Goal: Transaction & Acquisition: Purchase product/service

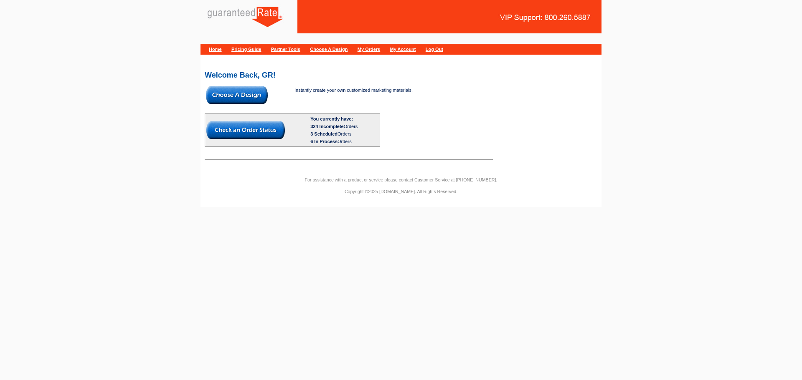
click at [227, 97] on img at bounding box center [237, 95] width 62 height 18
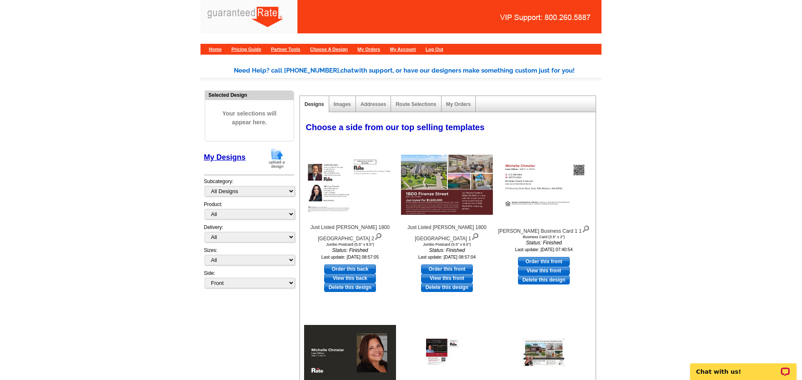
click at [270, 154] on img at bounding box center [277, 158] width 22 height 21
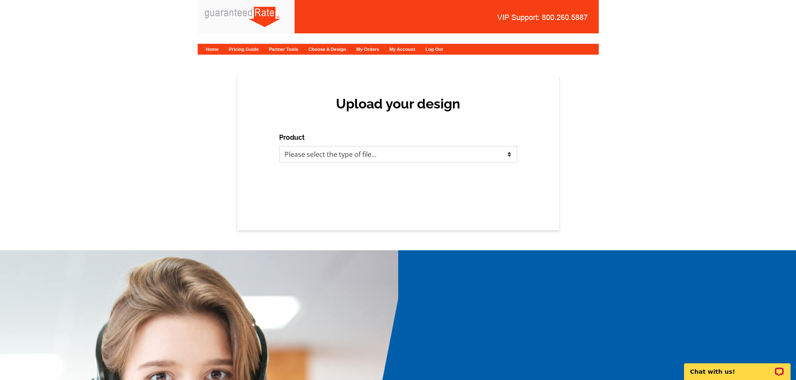
click at [351, 157] on select "Please select the type of file... Postcards Calendars Business Cards Letters an…" at bounding box center [398, 154] width 238 height 17
select select "3"
click at [279, 146] on select "Please select the type of file... Postcards Calendars Business Cards Letters an…" at bounding box center [398, 154] width 238 height 17
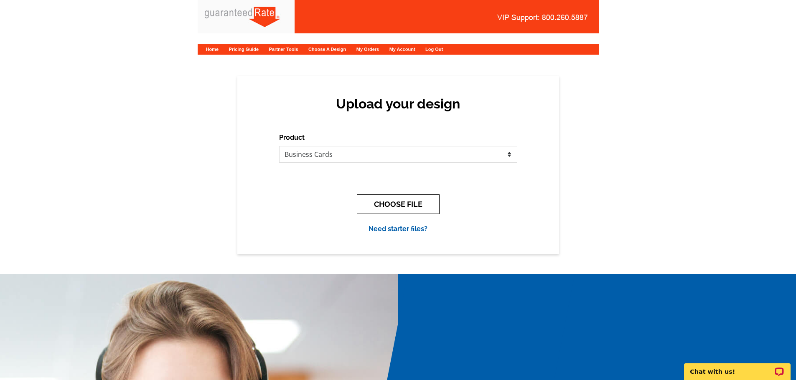
click at [363, 201] on button "CHOOSE FILE" at bounding box center [398, 205] width 83 height 20
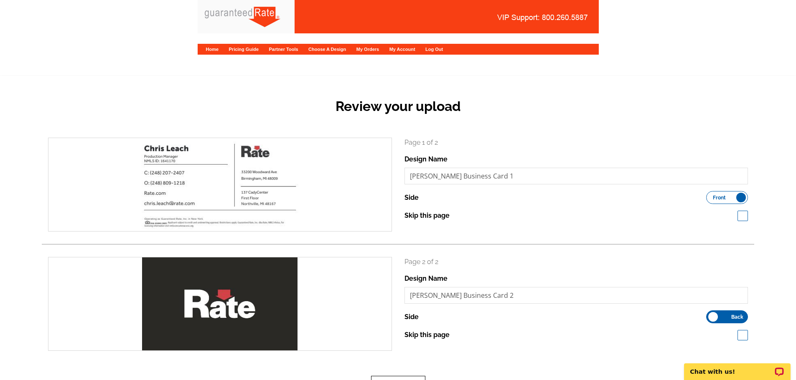
click at [392, 377] on button "Next" at bounding box center [398, 386] width 54 height 20
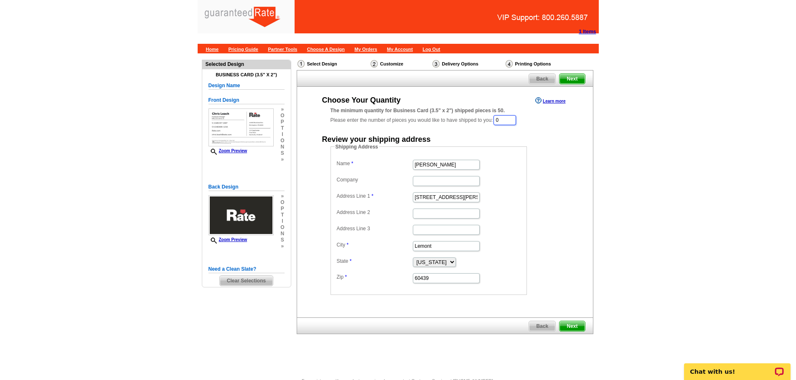
drag, startPoint x: 512, startPoint y: 117, endPoint x: 440, endPoint y: 117, distance: 71.8
click at [440, 117] on div "The minimum quantity for Business Card (3.5" x 2") shipped pieces is 50. Please…" at bounding box center [444, 116] width 229 height 19
type input "100"
type input "[PERSON_NAME]"
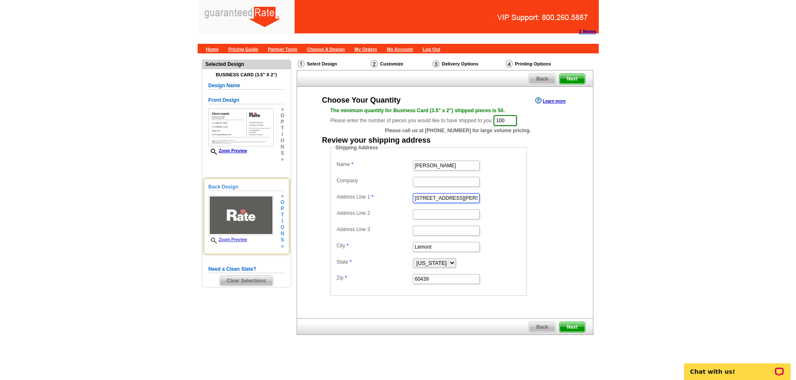
drag, startPoint x: 460, startPoint y: 200, endPoint x: 246, endPoint y: 194, distance: 214.3
click at [246, 194] on div "Need Help? call 800-260-5887, chat with support, or have our designers make som…" at bounding box center [398, 212] width 401 height 318
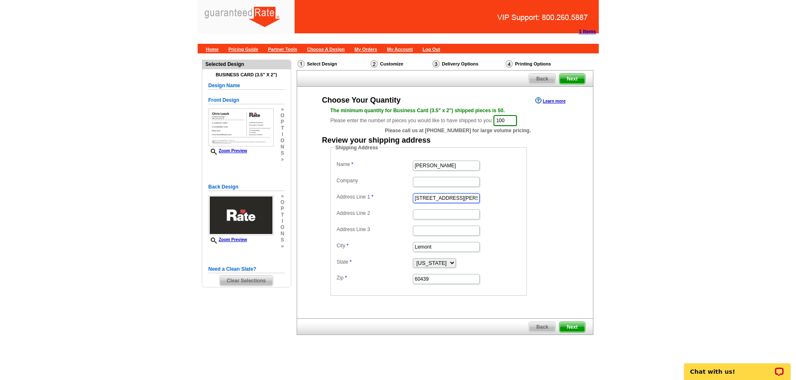
paste input "137 Cady Center Northville"
click at [459, 201] on input "137 Cady Center Northville" at bounding box center [446, 198] width 67 height 10
type input "[STREET_ADDRESS][PERSON_NAME]"
drag, startPoint x: 440, startPoint y: 248, endPoint x: 321, endPoint y: 236, distance: 119.2
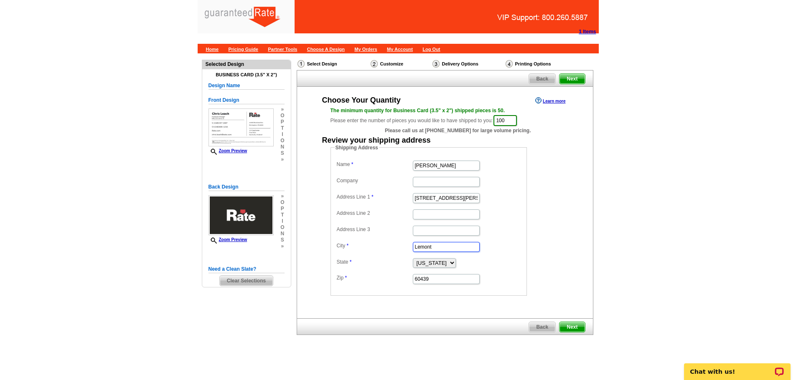
click at [321, 236] on div "Shipping Address Name Chris Leach Company Address Line 1 137 Cady Center Addres…" at bounding box center [445, 220] width 262 height 152
paste input "137 Cady Center Northville"
drag, startPoint x: 453, startPoint y: 245, endPoint x: 116, endPoint y: 235, distance: 337.6
click at [116, 235] on main "Need Help? call 800-260-5887, chat with support, or have our designers make som…" at bounding box center [398, 215] width 796 height 325
type input "Northville"
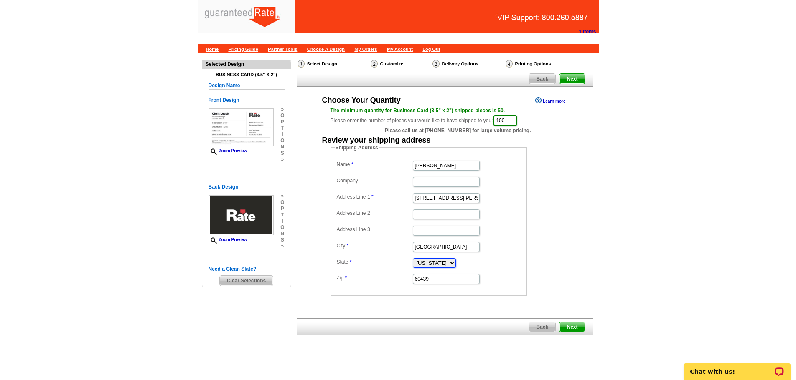
click at [444, 263] on select "Alabama Alaska Arizona Arkansas California Colorado Connecticut District of Col…" at bounding box center [434, 264] width 43 height 10
select select "MI"
click at [413, 259] on select "Alabama Alaska Arizona Arkansas California Colorado Connecticut District of Col…" at bounding box center [434, 264] width 43 height 10
click at [434, 280] on input "60439" at bounding box center [446, 279] width 67 height 10
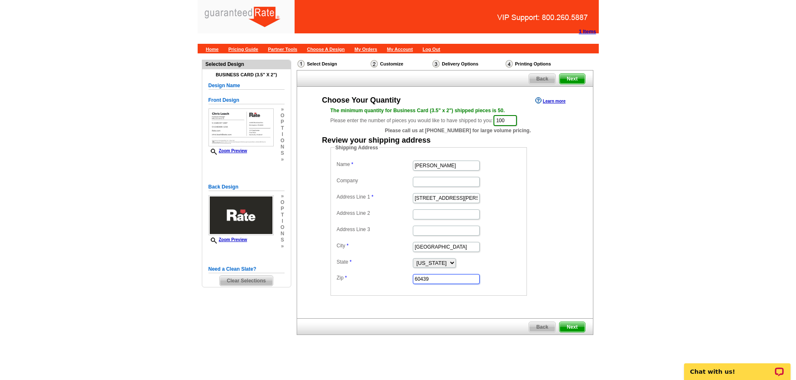
paste input "48167"
type input "48167"
click at [575, 325] on span "Next" at bounding box center [571, 327] width 25 height 10
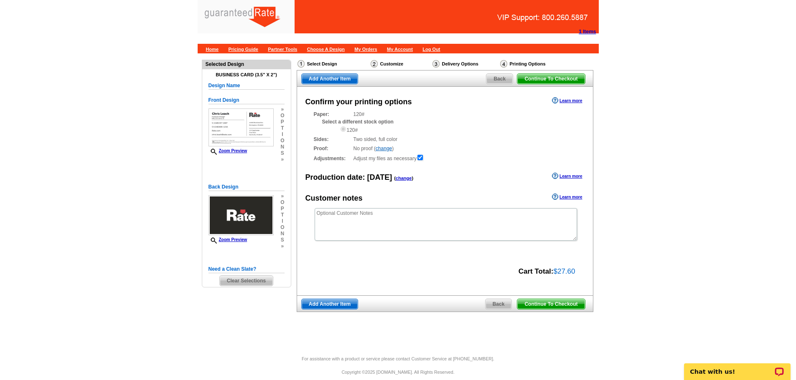
click at [489, 302] on span "Back" at bounding box center [498, 304] width 26 height 10
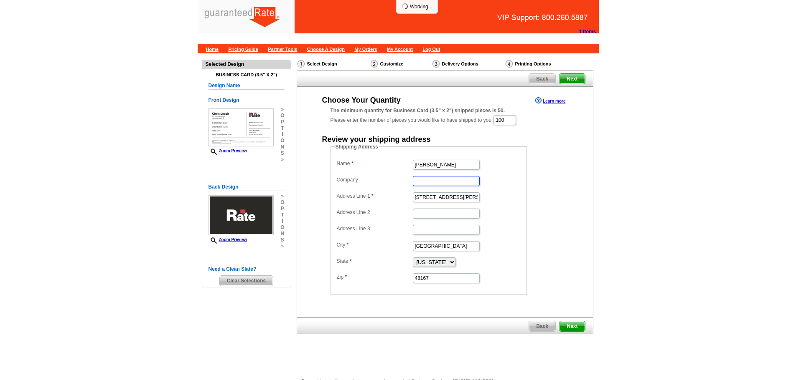
click at [417, 185] on input "Company" at bounding box center [446, 181] width 67 height 10
type input "Rate"
click at [554, 160] on form "Shipping Address Name [PERSON_NAME] Company Rate Address Line 1 [GEOGRAPHIC_DAT…" at bounding box center [444, 219] width 229 height 152
click at [573, 328] on span "Next" at bounding box center [571, 327] width 25 height 10
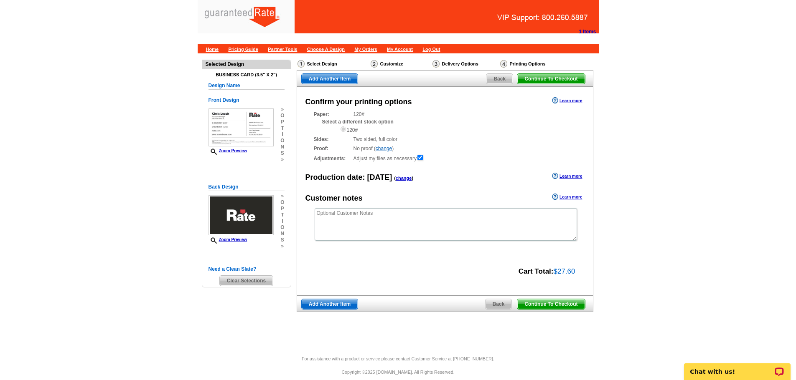
click at [566, 304] on span "Continue To Checkout" at bounding box center [550, 304] width 67 height 10
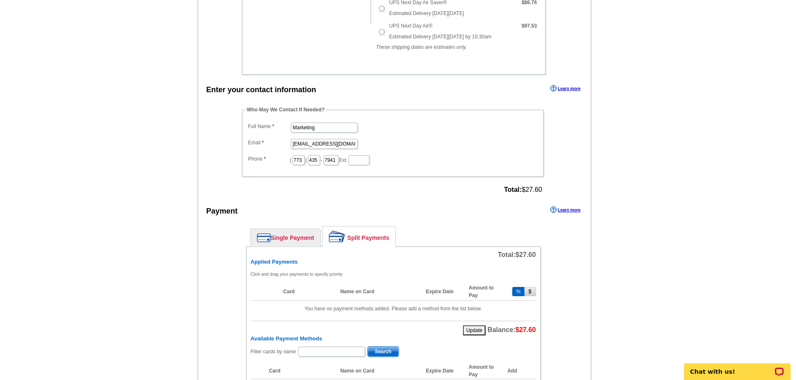
scroll to position [330, 0]
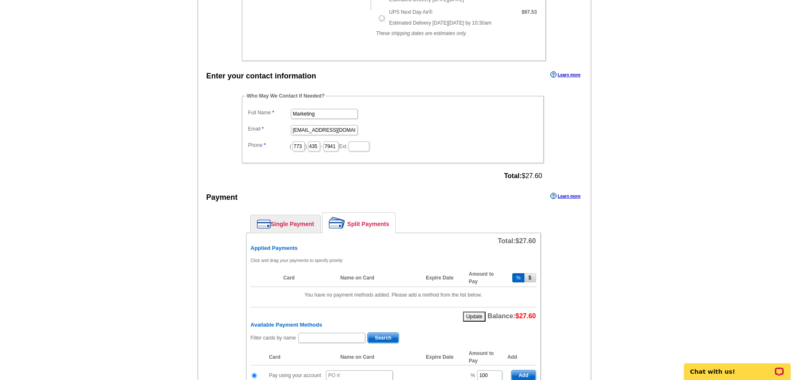
click at [290, 230] on link "Single Payment" at bounding box center [286, 225] width 70 height 18
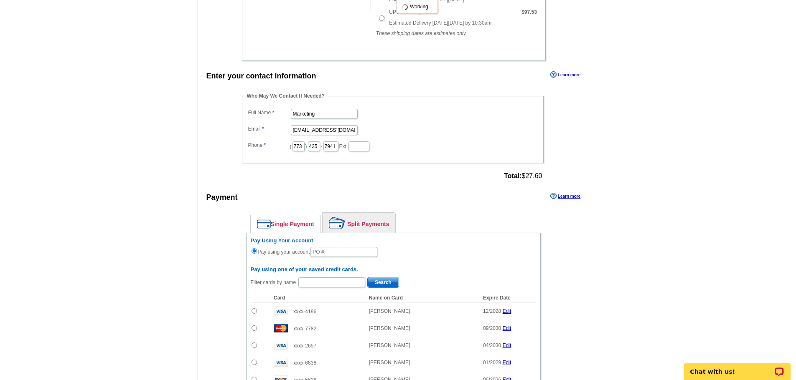
drag, startPoint x: 323, startPoint y: 108, endPoint x: 281, endPoint y: 130, distance: 47.6
click at [281, 130] on dl "Full Name Marketing Email marketing@guaranteedrate.com Phone ( 773 ) 435 - 7941…" at bounding box center [392, 130] width 293 height 46
click at [307, 121] on dl "Full Name Marketing Email marketing@guaranteedrate.com Phone ( 773 ) 435 - 7941…" at bounding box center [392, 130] width 293 height 46
click at [296, 119] on input "Marketing" at bounding box center [324, 114] width 67 height 10
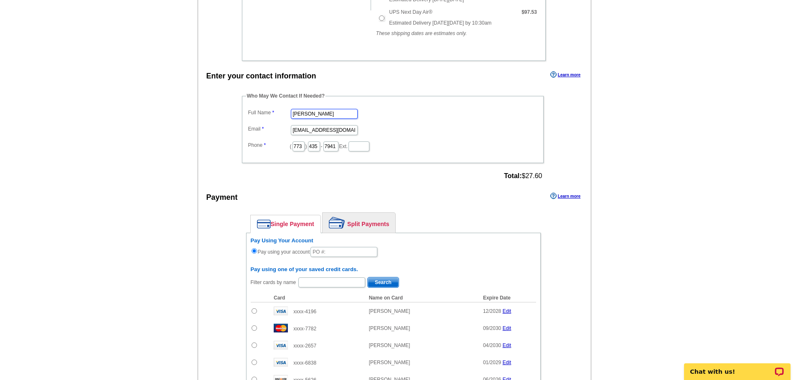
scroll to position [0, 0]
type input "[PERSON_NAME]"
type input "[PERSON_NAME][EMAIL_ADDRESS][PERSON_NAME][DOMAIN_NAME]"
type input "630"
type input "487"
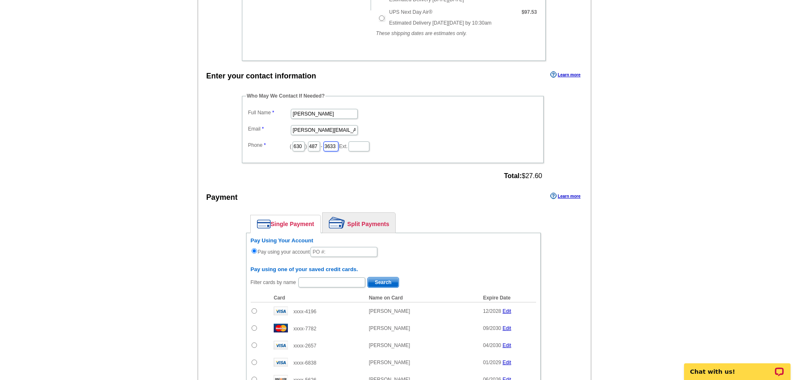
type input "3633"
click at [349, 254] on input "text" at bounding box center [343, 252] width 67 height 10
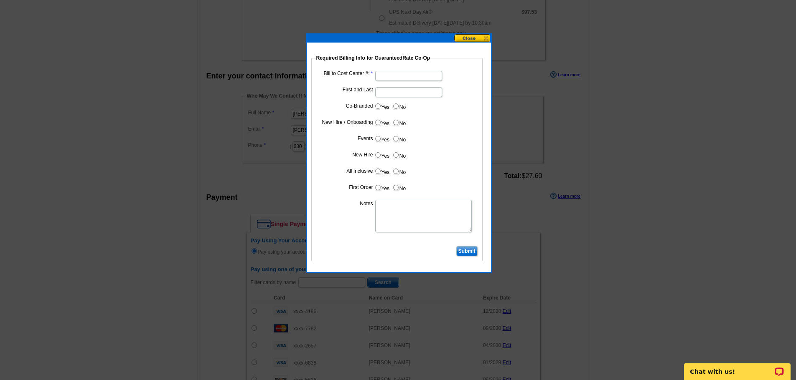
type input "92525_1125"
click at [393, 75] on input "Bill to Cost Center #:" at bounding box center [408, 76] width 67 height 10
type input "1948"
click at [398, 90] on input "First and Last" at bounding box center [408, 92] width 67 height 10
type input "[PERSON_NAME]"
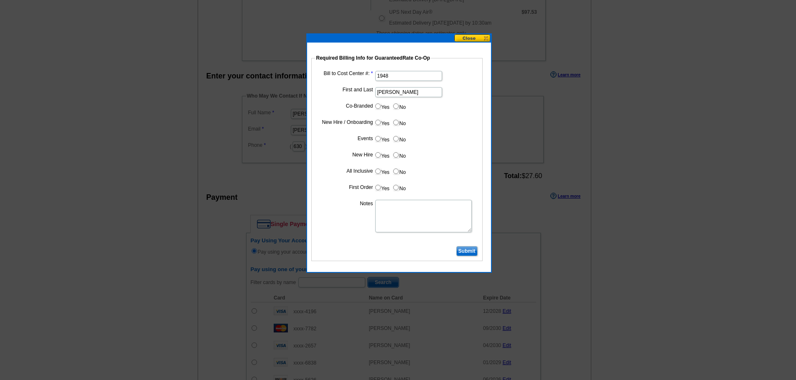
click at [396, 110] on label "No" at bounding box center [398, 106] width 13 height 10
click at [396, 109] on input "No" at bounding box center [395, 106] width 5 height 5
radio input "true"
click at [397, 124] on input "No" at bounding box center [395, 122] width 5 height 5
radio input "true"
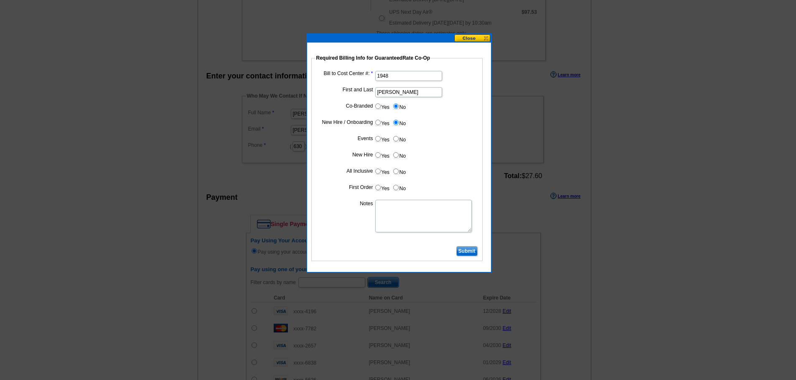
click at [398, 139] on input "No" at bounding box center [395, 138] width 5 height 5
radio input "true"
click at [396, 152] on input "No" at bounding box center [395, 154] width 5 height 5
radio input "true"
click at [395, 170] on input "No" at bounding box center [395, 171] width 5 height 5
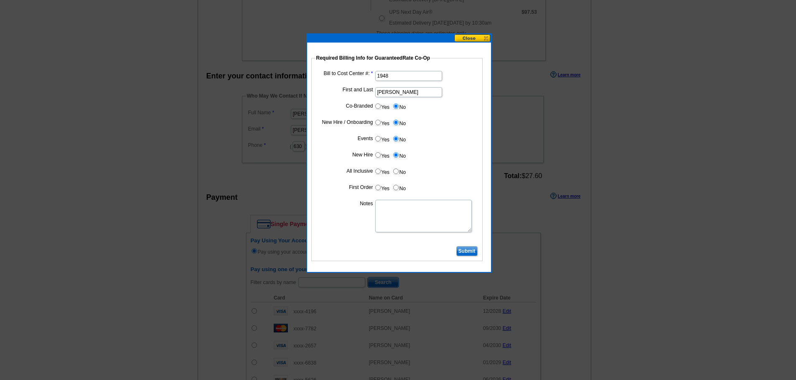
radio input "true"
click at [392, 186] on label "No" at bounding box center [398, 188] width 13 height 10
click at [393, 186] on input "No" at bounding box center [395, 187] width 5 height 5
radio input "true"
click at [393, 226] on textarea "Notes" at bounding box center [423, 216] width 96 height 33
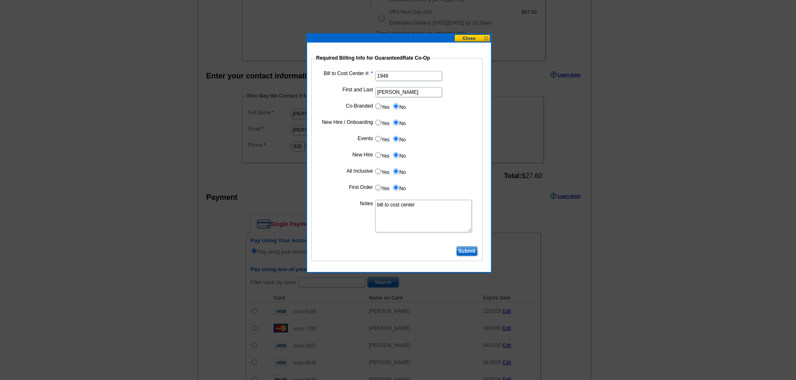
type textarea "bill to cost center"
click at [471, 250] on input "Submit" at bounding box center [466, 251] width 21 height 10
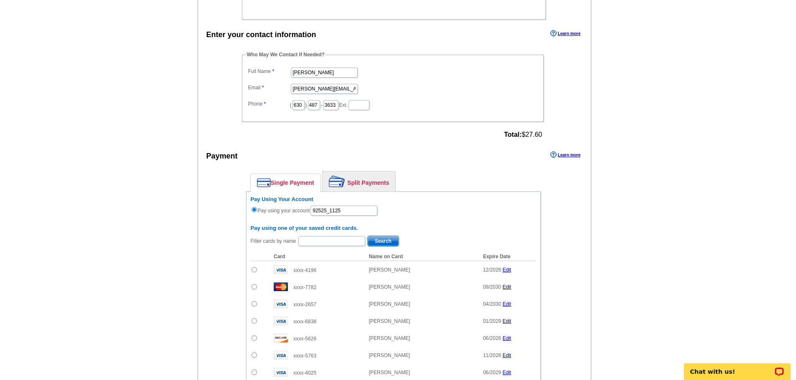
scroll to position [372, 0]
click at [354, 211] on input "92525_1125" at bounding box center [343, 210] width 67 height 10
type input "92525_1125_EF"
click at [540, 151] on div "Payment Learn more" at bounding box center [394, 158] width 393 height 18
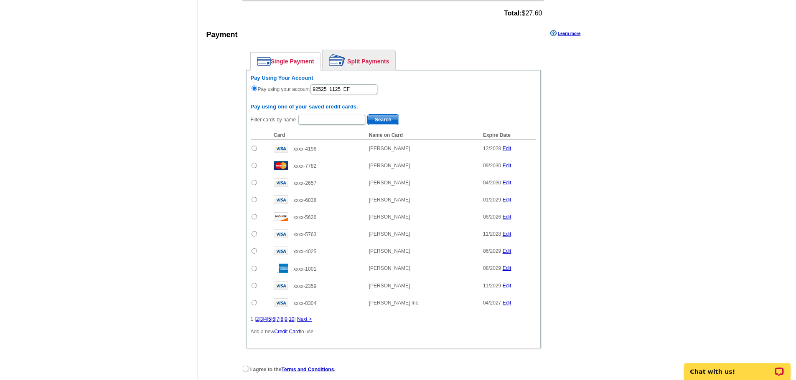
scroll to position [593, 0]
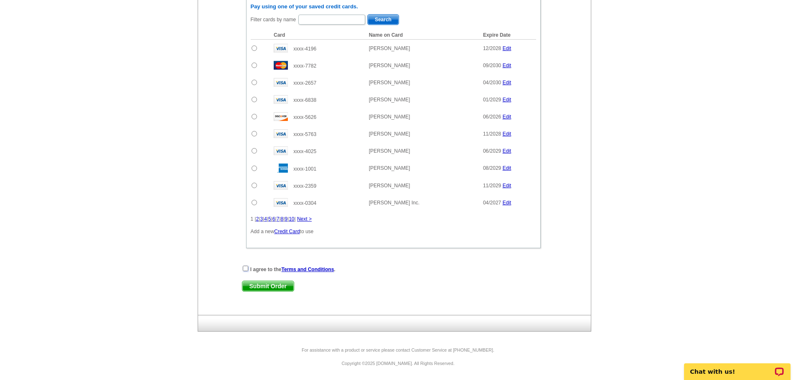
click at [248, 268] on input "checkbox" at bounding box center [245, 268] width 5 height 5
checkbox input "true"
click at [256, 287] on span "Submit Order" at bounding box center [267, 286] width 51 height 10
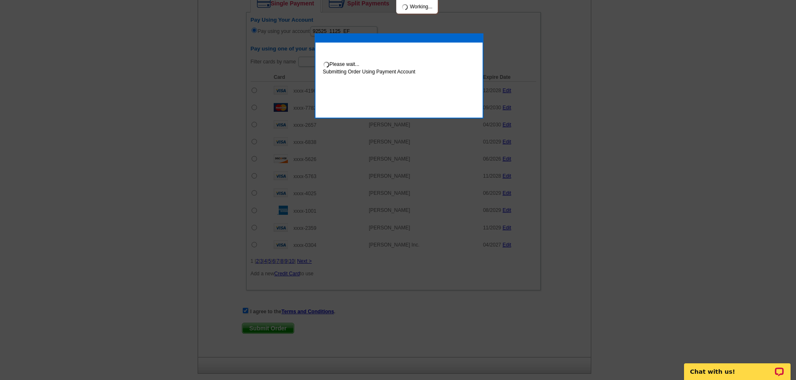
scroll to position [635, 0]
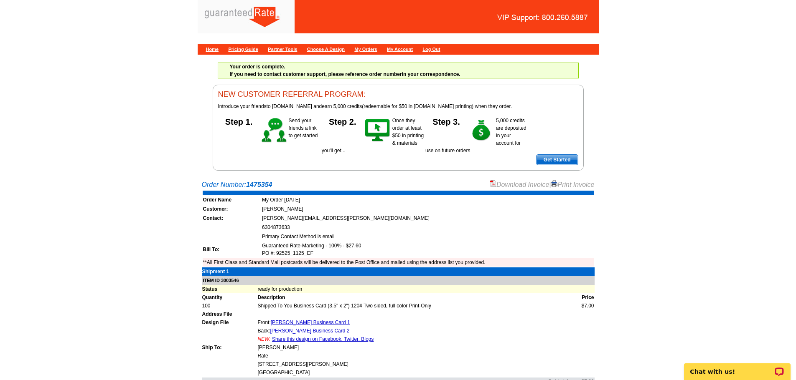
click at [506, 183] on link "Download Invoice" at bounding box center [518, 184] width 59 height 7
